Goal: Task Accomplishment & Management: Manage account settings

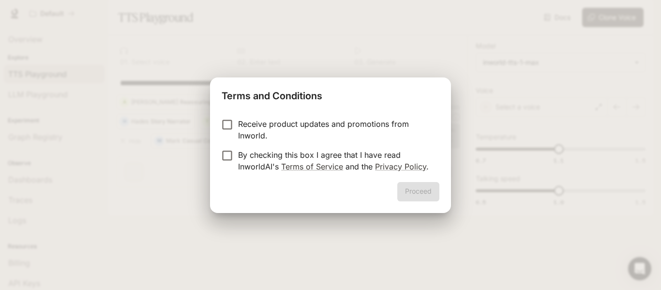
click at [326, 131] on p "Receive product updates and promotions from Inworld." at bounding box center [334, 129] width 193 height 23
click at [321, 181] on div "Receive product updates and promotions from Inworld. By checking this box I agr…" at bounding box center [330, 146] width 241 height 72
click at [309, 151] on p "By checking this box I agree that I have read InworldAI's Terms of Service and …" at bounding box center [334, 160] width 193 height 23
click at [407, 194] on button "Proceed" at bounding box center [418, 191] width 42 height 19
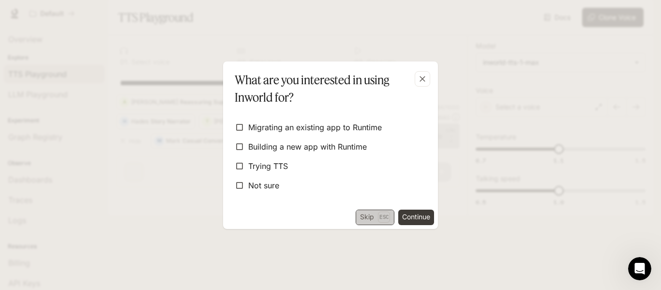
click at [364, 223] on button "Skip Esc" at bounding box center [374, 216] width 39 height 15
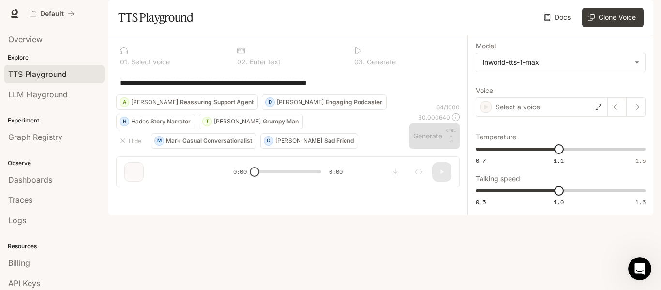
click at [366, 94] on div "**********" at bounding box center [287, 82] width 343 height 23
click at [374, 94] on div "**********" at bounding box center [288, 82] width 336 height 23
click at [547, 27] on link "Docs" at bounding box center [558, 17] width 32 height 19
drag, startPoint x: 255, startPoint y: 257, endPoint x: 275, endPoint y: 256, distance: 19.9
click at [275, 195] on div "**********" at bounding box center [287, 115] width 359 height 160
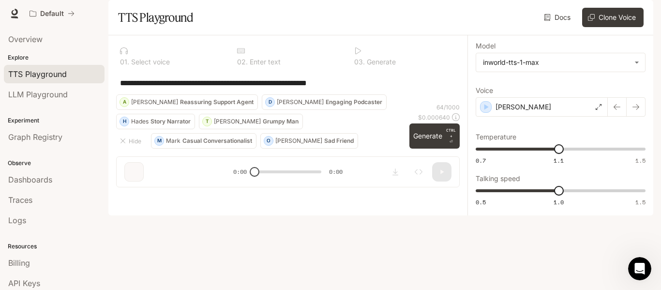
click at [282, 69] on div "0 2 . Enter text" at bounding box center [287, 56] width 109 height 26
click at [259, 55] on div at bounding box center [288, 51] width 102 height 8
click at [259, 65] on p "Enter text" at bounding box center [264, 62] width 33 height 7
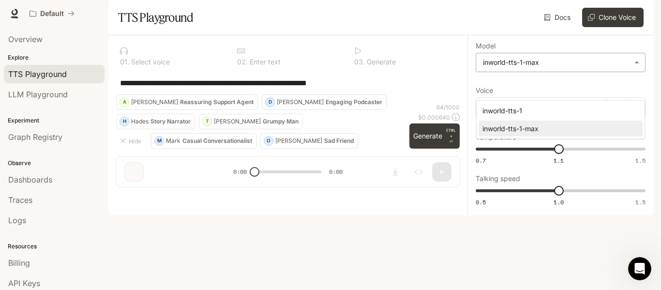
click at [514, 88] on body "**********" at bounding box center [330, 145] width 661 height 290
click at [522, 249] on div at bounding box center [330, 145] width 661 height 290
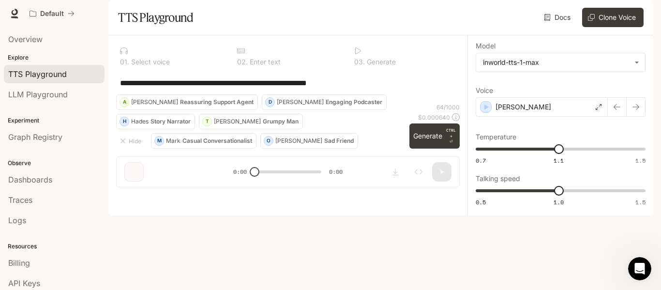
drag, startPoint x: 660, startPoint y: 108, endPoint x: 660, endPoint y: 166, distance: 58.0
click at [660, 166] on div "**********" at bounding box center [330, 145] width 661 height 290
click at [32, 88] on link "LLM Playground" at bounding box center [54, 94] width 101 height 18
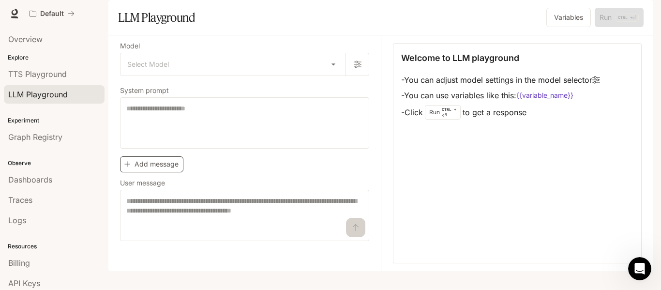
drag, startPoint x: 660, startPoint y: 60, endPoint x: 169, endPoint y: 183, distance: 506.0
click at [169, 172] on button "Add message" at bounding box center [151, 164] width 63 height 16
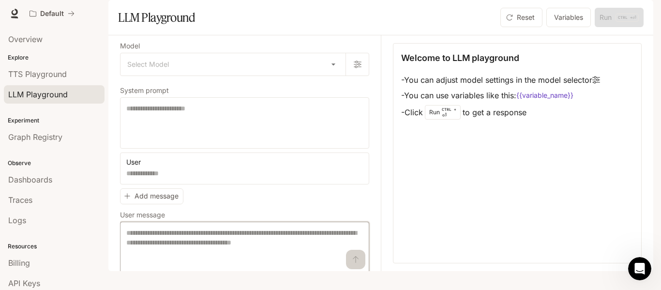
click at [195, 263] on textarea at bounding box center [244, 247] width 236 height 39
click at [35, 78] on span "TTS Playground" at bounding box center [37, 74] width 59 height 12
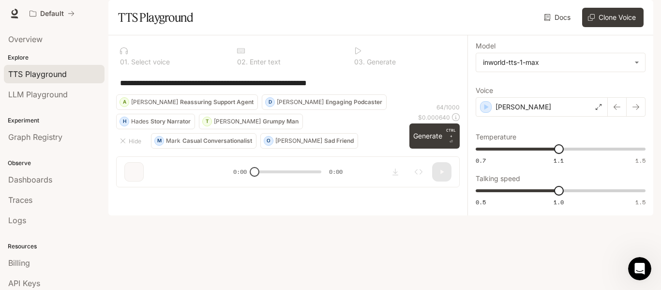
click at [245, 55] on div at bounding box center [288, 51] width 102 height 8
click at [256, 65] on p "Enter text" at bounding box center [264, 62] width 33 height 7
click at [177, 65] on div "0 1 . Select voice" at bounding box center [171, 62] width 102 height 7
click at [446, 139] on p "CTRL +" at bounding box center [451, 133] width 10 height 12
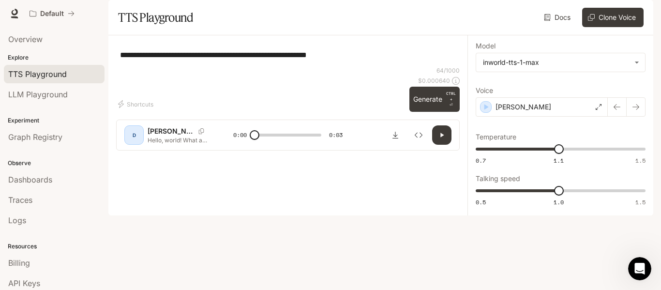
click at [443, 145] on button "button" at bounding box center [441, 134] width 19 height 19
click at [440, 145] on button "button" at bounding box center [441, 134] width 19 height 19
click at [198, 144] on p "Hello, world! What a wonderful day to be a text-to-speech model!" at bounding box center [179, 140] width 62 height 8
click at [194, 134] on button "Copy Voice ID" at bounding box center [201, 131] width 14 height 6
click at [141, 143] on div "D" at bounding box center [133, 134] width 15 height 15
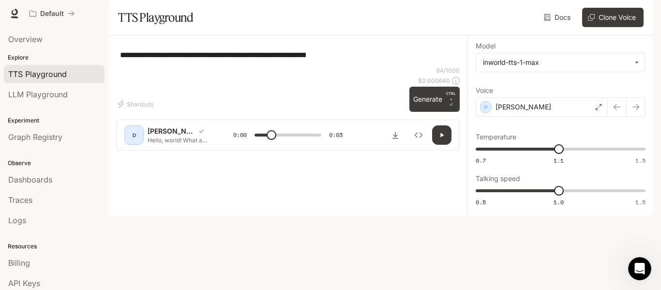
click at [138, 143] on div "D" at bounding box center [133, 134] width 15 height 15
click at [418, 139] on icon "Inspect" at bounding box center [418, 135] width 8 height 8
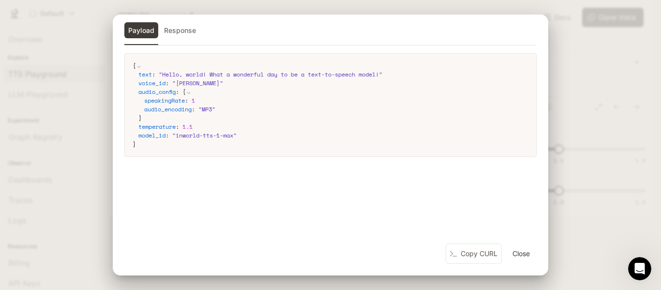
click at [187, 32] on button "Response" at bounding box center [180, 30] width 40 height 16
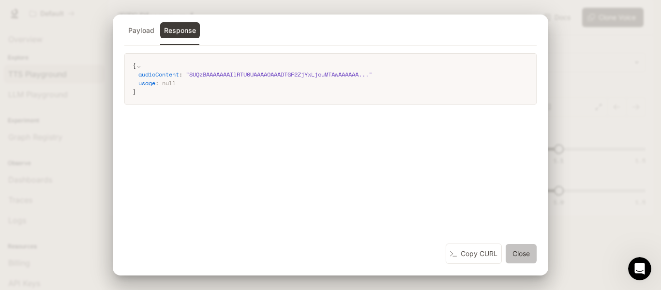
click at [518, 253] on button "Close" at bounding box center [520, 253] width 31 height 19
type input "***"
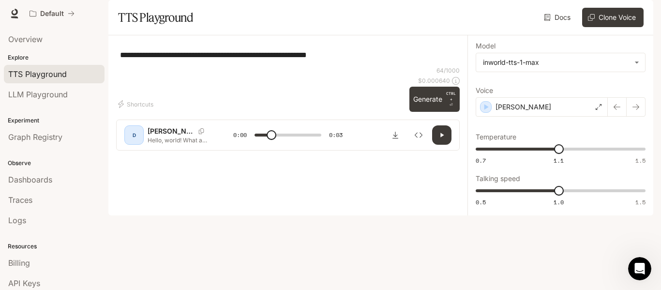
click at [596, 17] on span "Documentation" at bounding box center [595, 14] width 48 height 12
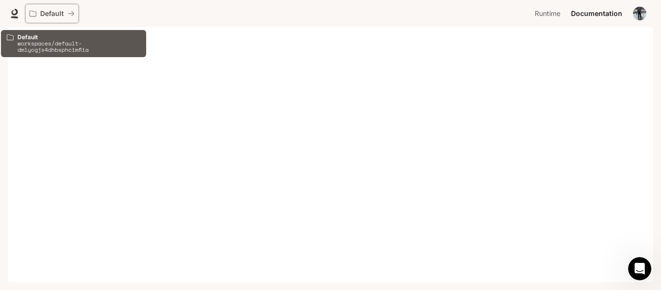
click at [65, 15] on div "Default" at bounding box center [49, 14] width 38 height 8
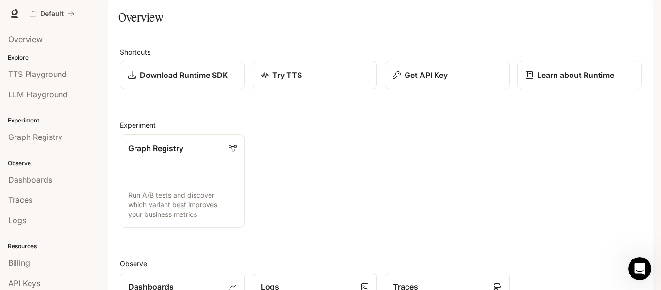
drag, startPoint x: 648, startPoint y: 78, endPoint x: 647, endPoint y: 101, distance: 22.8
click at [647, 101] on div "Shortcuts Download Runtime SDK Try TTS Get API Key Learn about Runtime Experime…" at bounding box center [380, 275] width 545 height 480
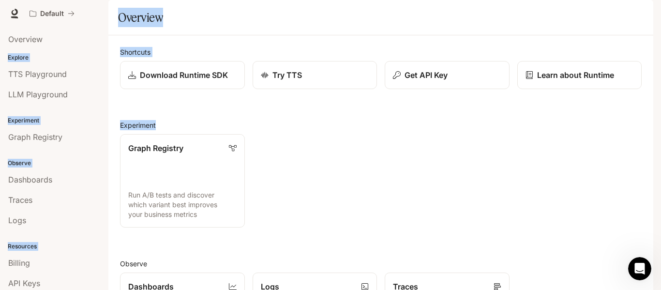
drag, startPoint x: 653, startPoint y: 107, endPoint x: 647, endPoint y: 155, distance: 48.4
click at [647, 155] on div "Skip to main content Default Runtime Runtime Documentation Documentation Portal…" at bounding box center [330, 145] width 661 height 290
click at [647, 155] on div "Shortcuts Download Runtime SDK Try TTS Get API Key Learn about Runtime Experime…" at bounding box center [380, 275] width 545 height 480
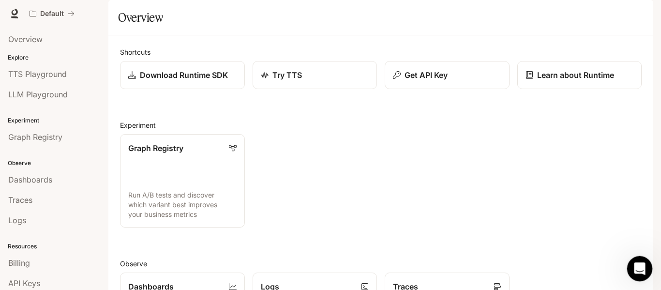
click at [627, 262] on div "Open Intercom Messenger" at bounding box center [638, 267] width 32 height 32
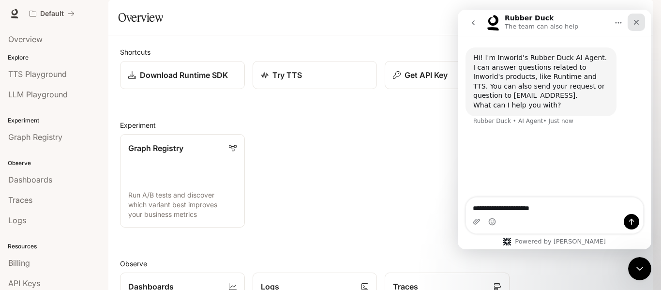
type textarea "**********"
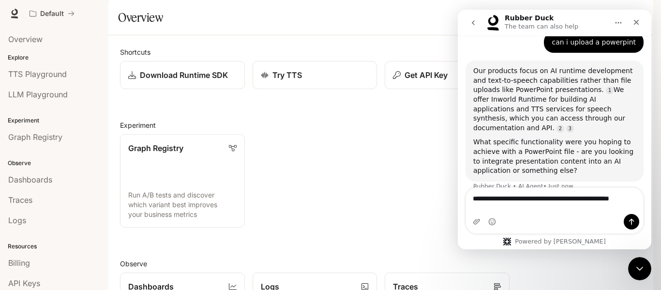
scroll to position [96, 0]
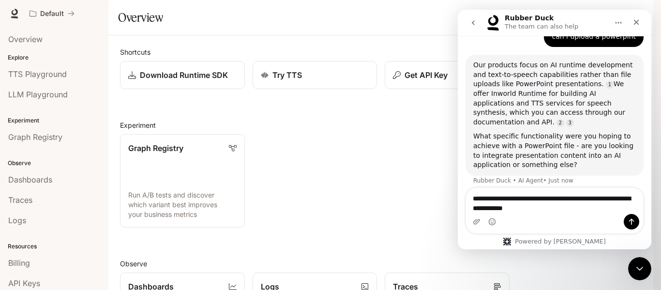
type textarea "**********"
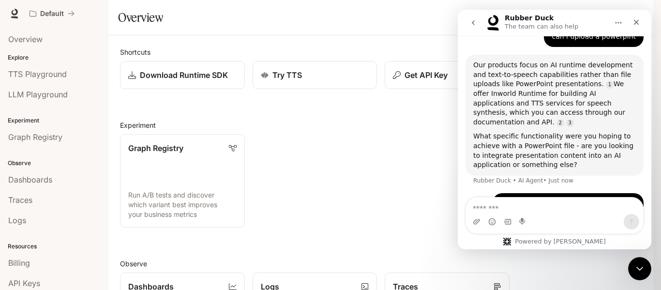
scroll to position [110, 0]
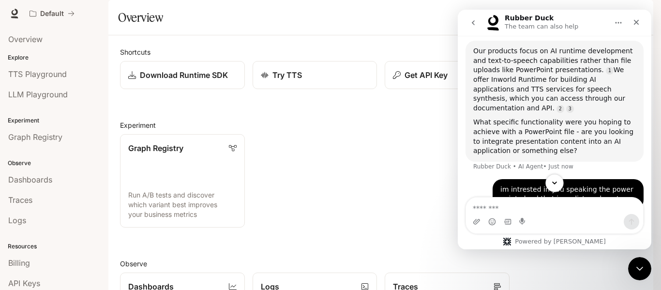
click at [552, 185] on icon "Scroll to bottom" at bounding box center [554, 182] width 9 height 9
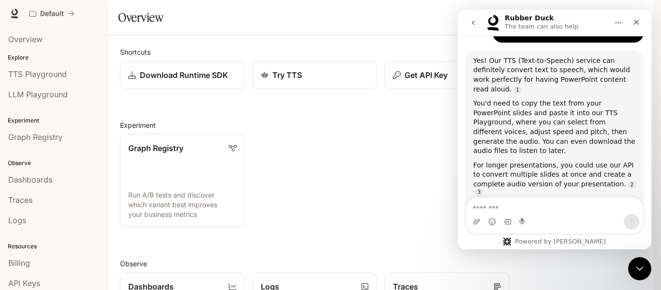
scroll to position [45, 0]
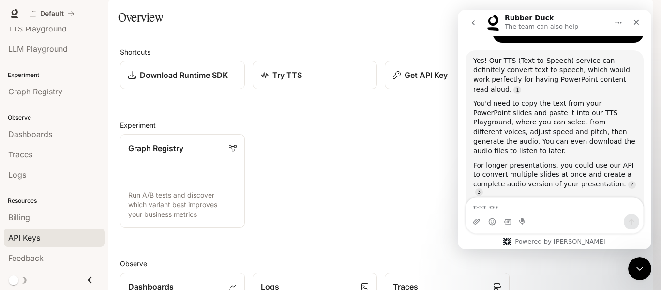
click at [89, 231] on link "API Keys" at bounding box center [54, 237] width 101 height 18
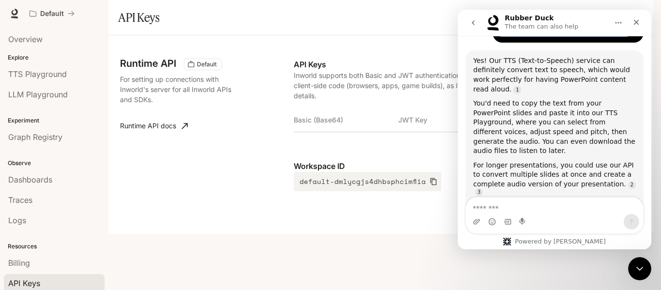
scroll to position [255, 0]
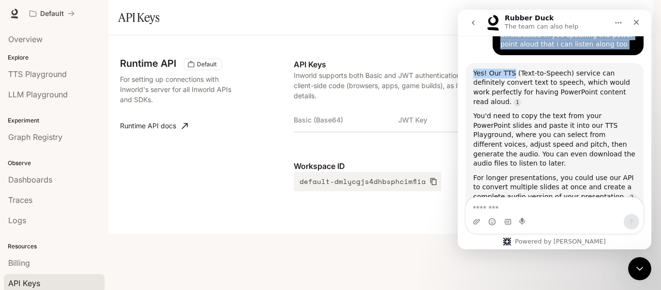
drag, startPoint x: 576, startPoint y: 28, endPoint x: 510, endPoint y: 60, distance: 73.3
click at [510, 60] on div "Rubber Duck The team can also help Hi! I'm Inworld's Rubber Duck AI Agent. I ca…" at bounding box center [554, 129] width 193 height 239
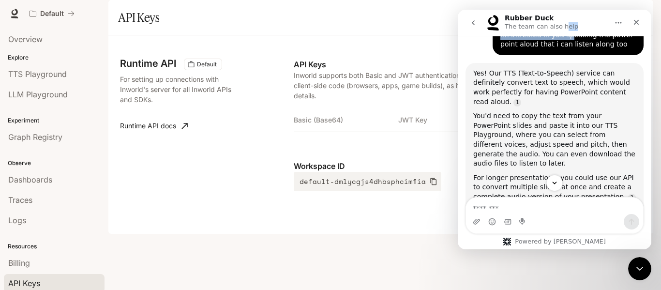
scroll to position [236, 0]
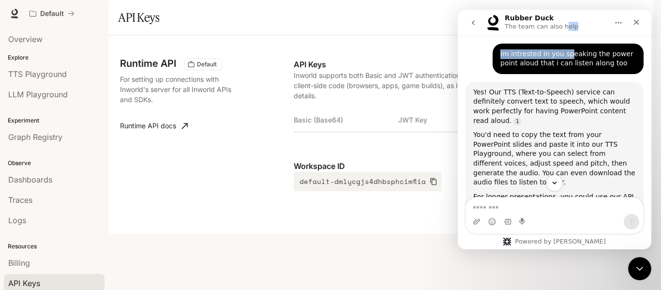
drag, startPoint x: 559, startPoint y: 15, endPoint x: 560, endPoint y: 47, distance: 32.4
click at [560, 47] on div "Rubber Duck The team can also help Hi! I'm Inworld's Rubber Duck AI Agent. I ca…" at bounding box center [554, 129] width 193 height 239
click at [518, 9] on div "Default" at bounding box center [277, 13] width 505 height 19
click at [520, 13] on nav "Rubber Duck The team can also help" at bounding box center [554, 23] width 193 height 26
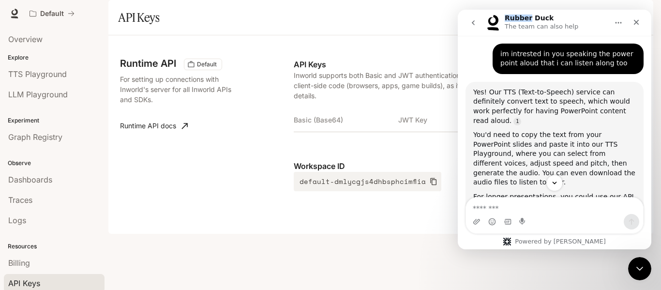
drag, startPoint x: 520, startPoint y: 13, endPoint x: 522, endPoint y: 19, distance: 6.7
click at [522, 19] on nav "Rubber Duck The team can also help" at bounding box center [554, 23] width 193 height 26
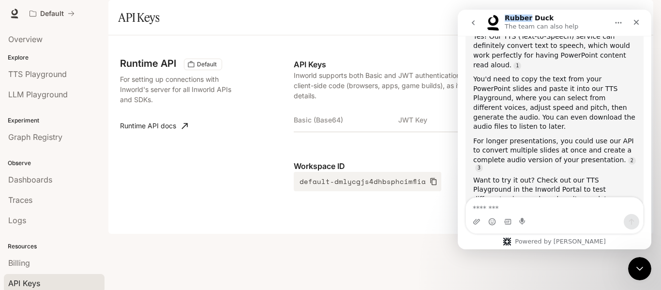
click at [470, 25] on icon "go back" at bounding box center [473, 23] width 8 height 8
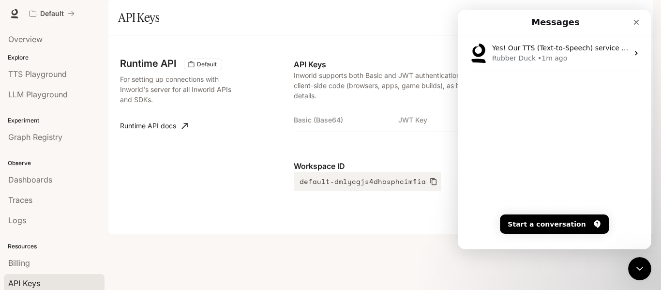
scroll to position [238, 0]
click at [642, 31] on nav "Messages" at bounding box center [554, 23] width 193 height 26
click at [636, 23] on icon "Close" at bounding box center [636, 22] width 8 height 8
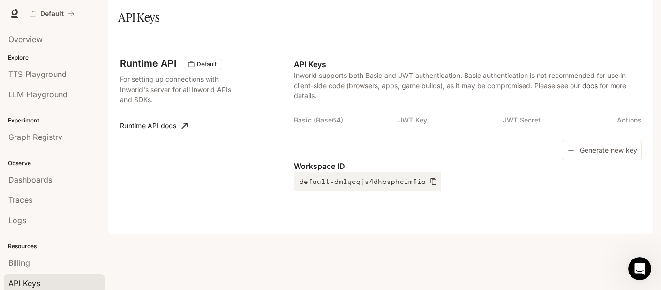
scroll to position [0, 0]
click at [611, 161] on button "Generate new key" at bounding box center [601, 150] width 80 height 21
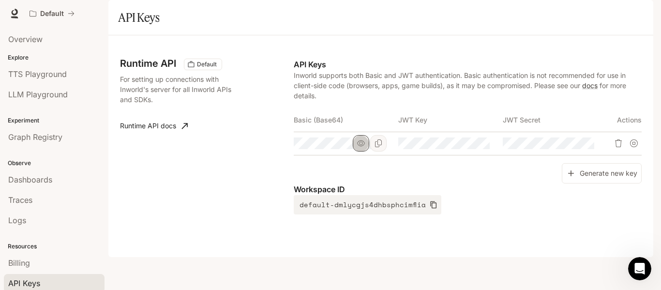
click at [360, 147] on icon "button" at bounding box center [361, 143] width 8 height 8
click at [616, 147] on icon "Delete API key" at bounding box center [618, 143] width 7 height 8
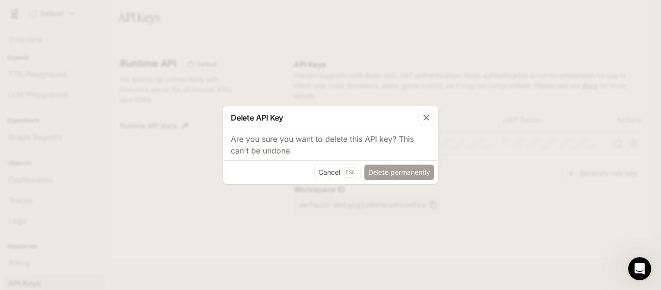
click at [402, 165] on button "Delete permanently" at bounding box center [399, 171] width 70 height 15
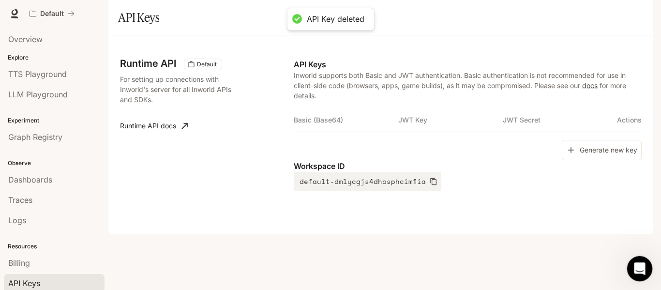
click at [635, 264] on icon "Open Intercom Messenger" at bounding box center [638, 267] width 16 height 16
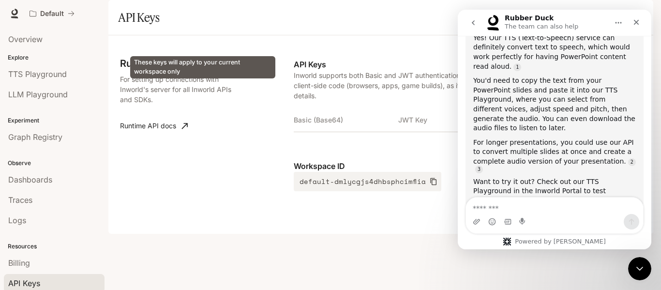
click at [202, 69] on span "Default" at bounding box center [207, 64] width 28 height 9
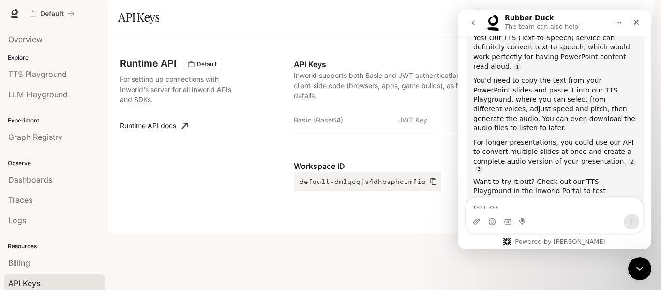
click at [222, 149] on div "Runtime API Default For setting up connections with Inworld's server for all In…" at bounding box center [207, 125] width 174 height 133
click at [180, 131] on icon at bounding box center [185, 126] width 10 height 10
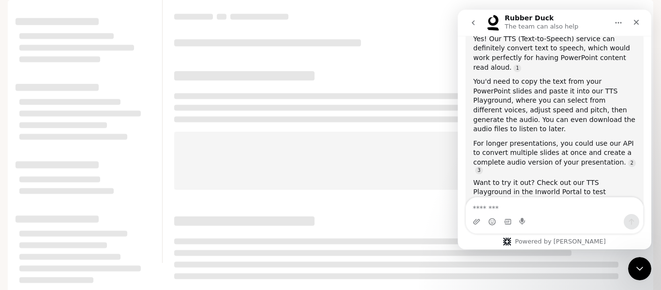
scroll to position [292, 0]
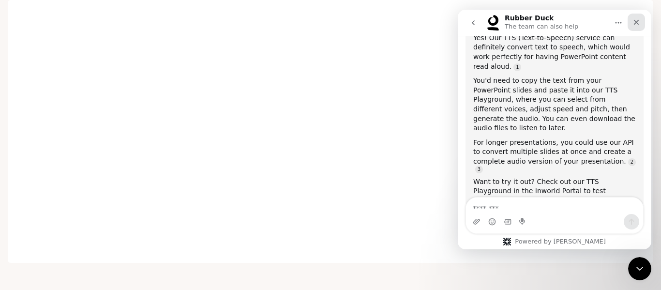
click at [639, 19] on icon "Close" at bounding box center [636, 22] width 8 height 8
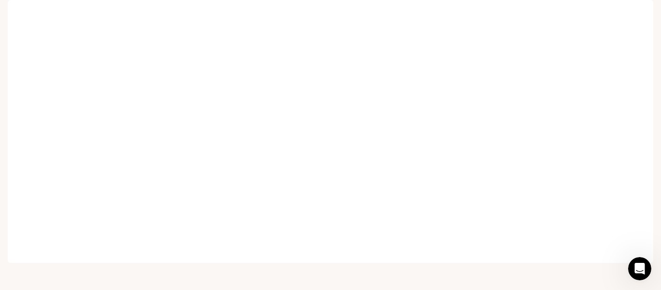
drag, startPoint x: 653, startPoint y: 175, endPoint x: 656, endPoint y: 163, distance: 12.3
click at [656, 163] on div "Skip to main content Portal Overview Explore TTS Playground LLM Playground Expe…" at bounding box center [330, 145] width 661 height 290
click at [660, 151] on div "Skip to main content Portal Overview Explore TTS Playground LLM Playground Expe…" at bounding box center [330, 145] width 661 height 290
click at [660, 156] on div "Skip to main content Portal Overview Explore TTS Playground LLM Playground Expe…" at bounding box center [330, 145] width 661 height 290
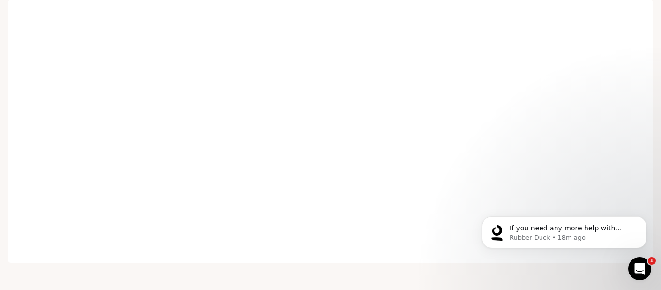
scroll to position [352, 0]
